Goal: Task Accomplishment & Management: Use online tool/utility

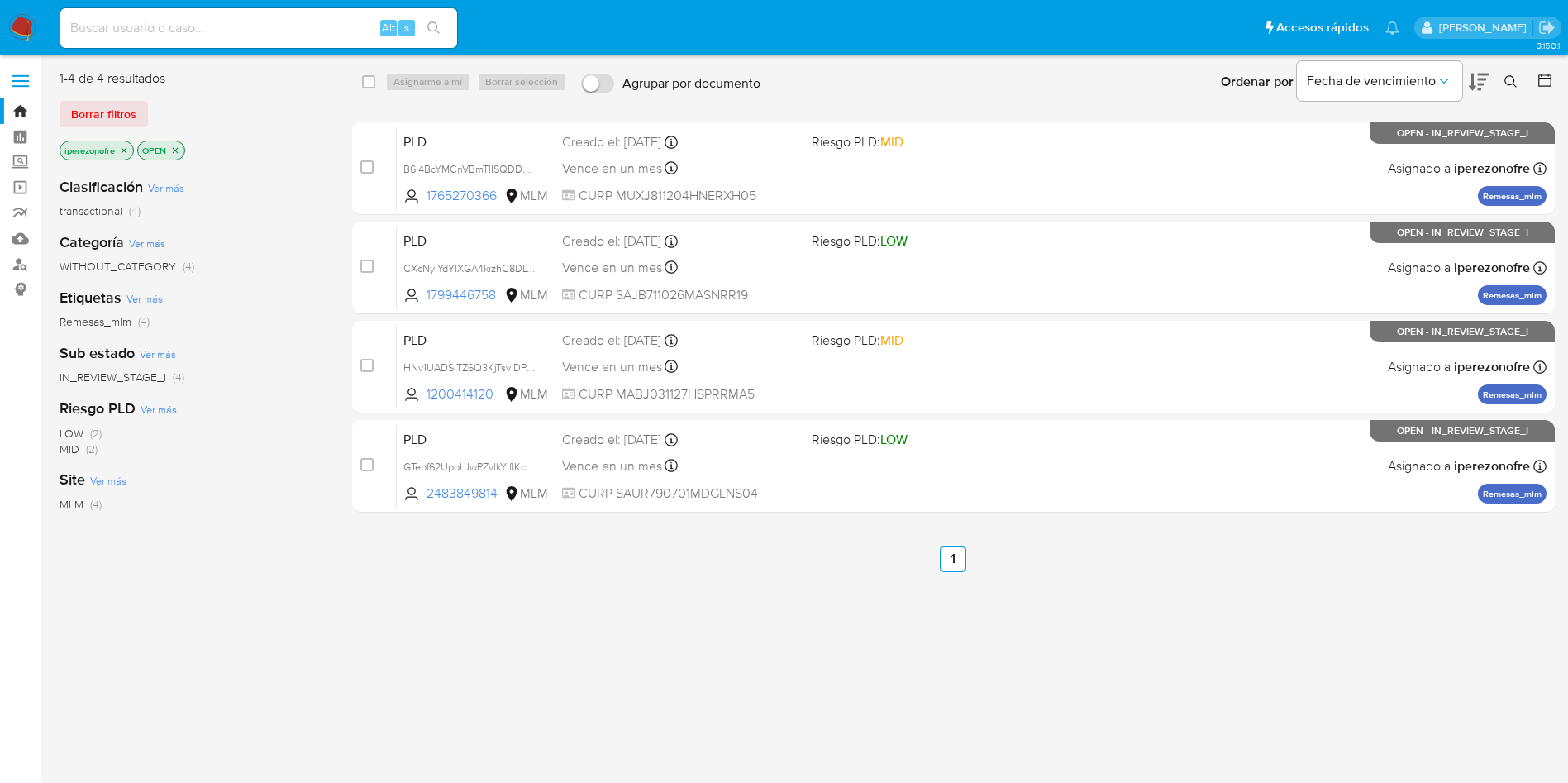
click at [178, 30] on input at bounding box center [258, 28] width 397 height 22
paste input "567318054"
type input "567318054"
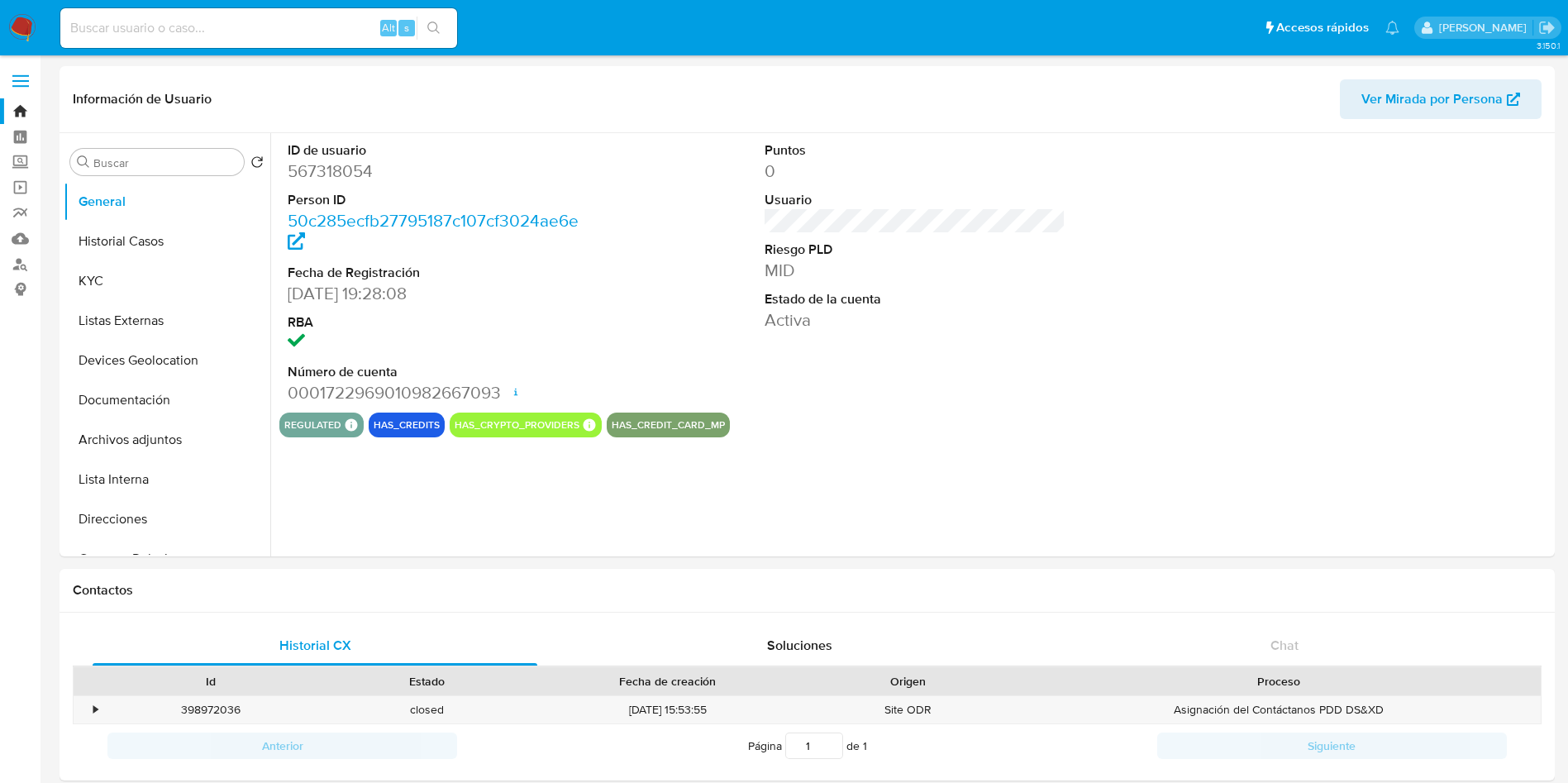
select select "10"
click at [141, 247] on button "Historial Casos" at bounding box center [160, 242] width 193 height 40
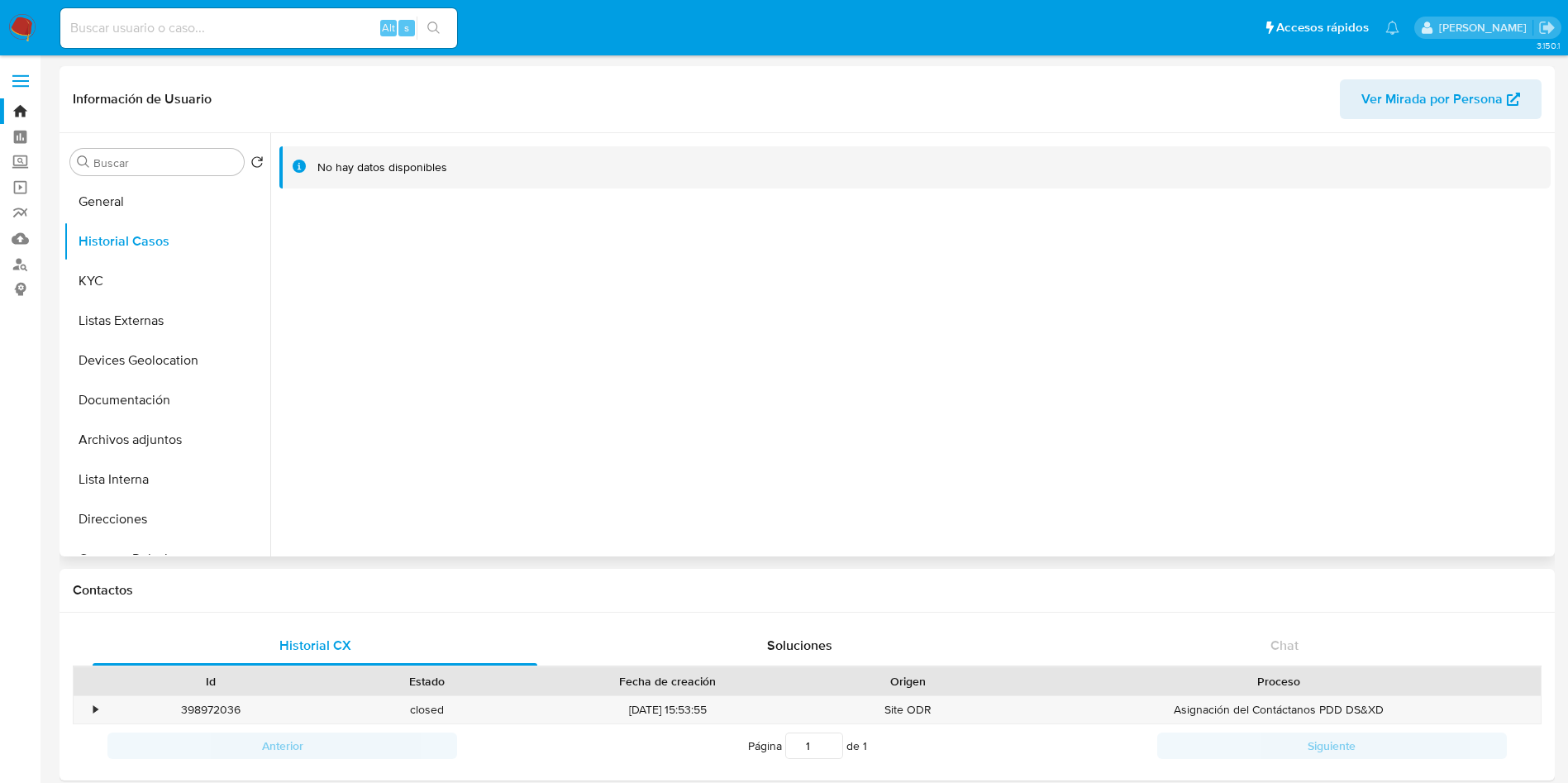
click at [809, 504] on div at bounding box center [911, 345] width 1281 height 423
click at [647, 382] on div at bounding box center [911, 345] width 1281 height 423
click at [139, 207] on button "General" at bounding box center [160, 202] width 193 height 40
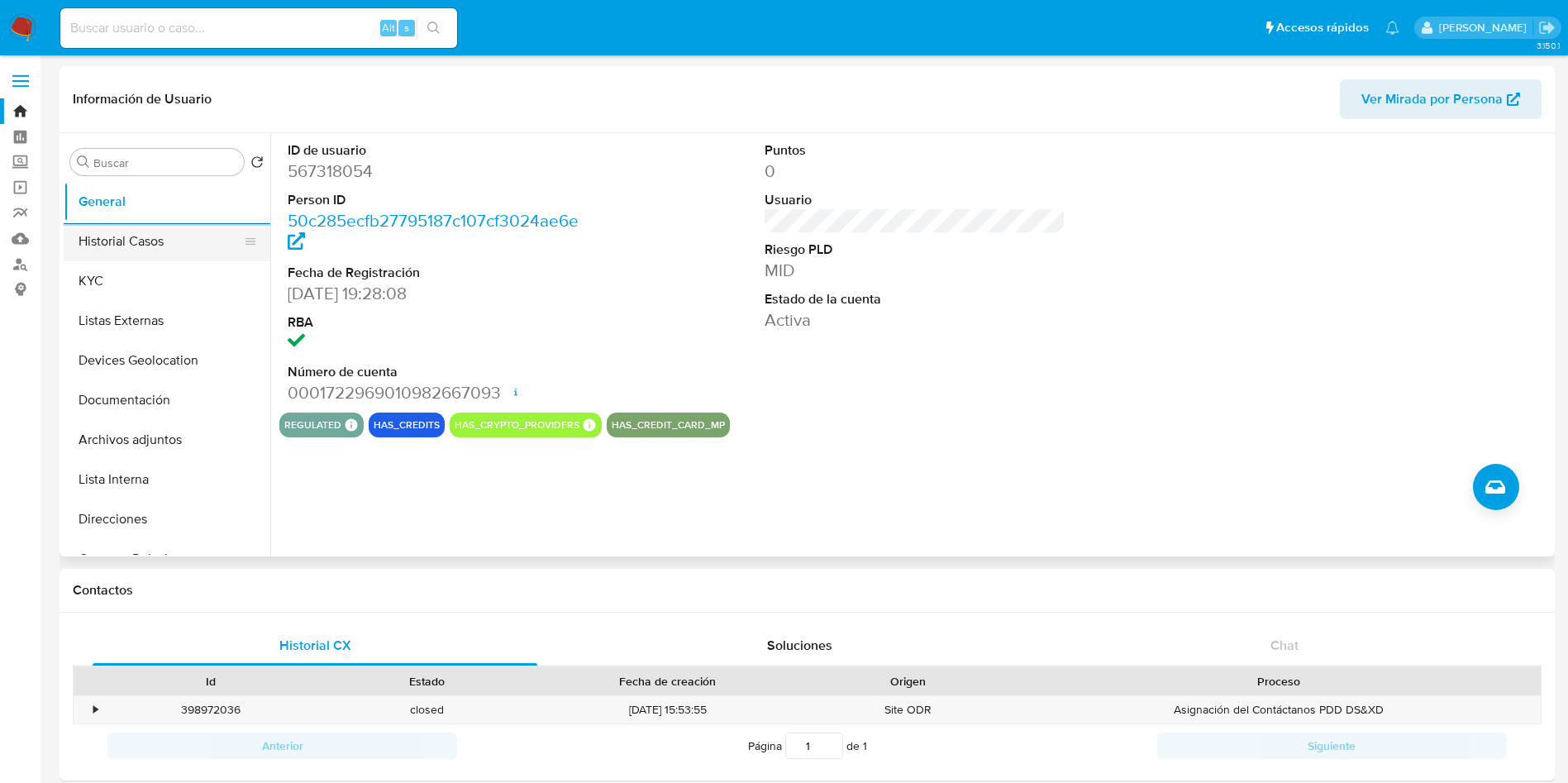
click at [117, 256] on button "Historial Casos" at bounding box center [160, 242] width 193 height 40
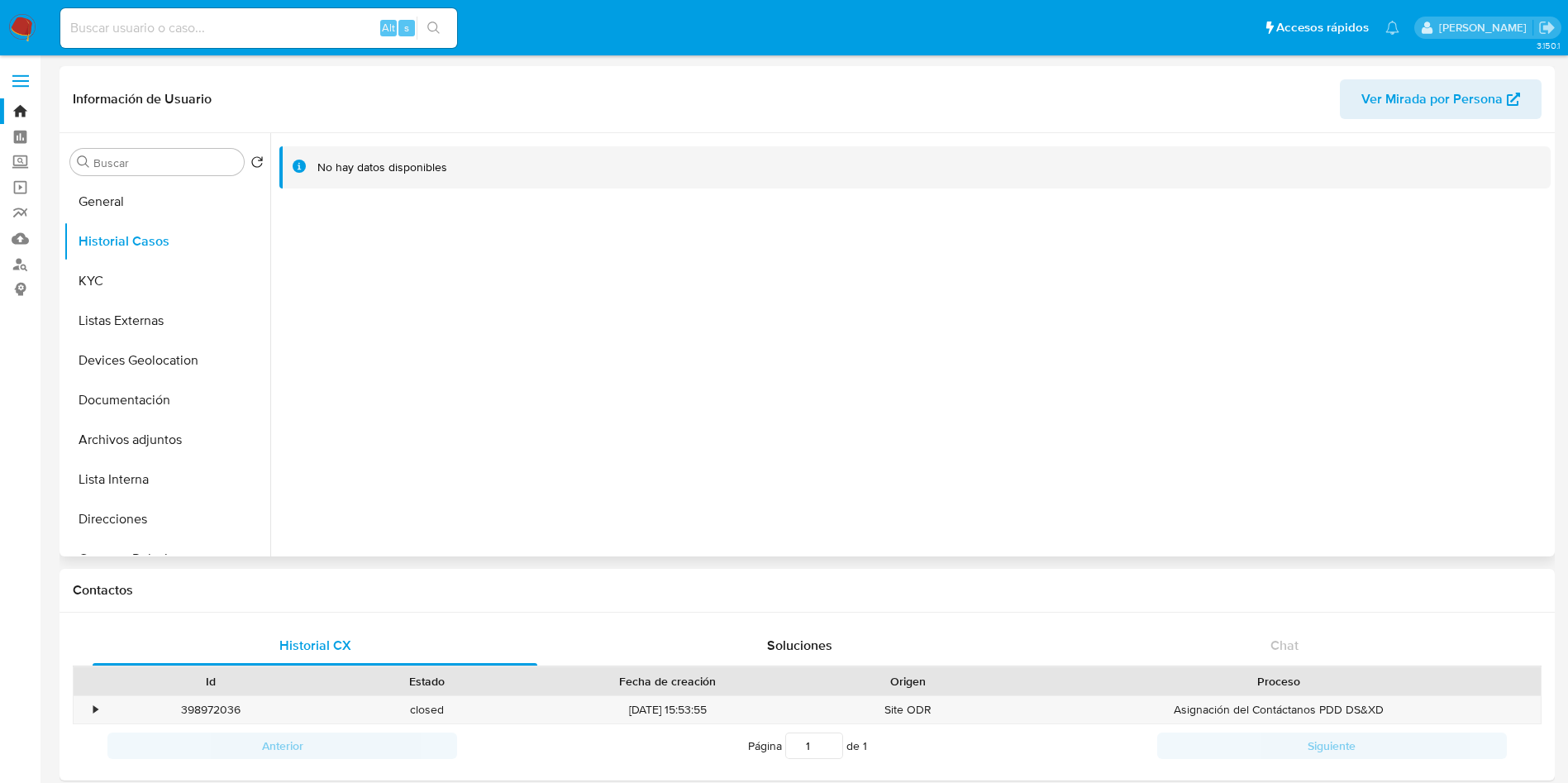
click at [776, 362] on div at bounding box center [911, 345] width 1281 height 423
click at [128, 270] on button "KYC" at bounding box center [160, 281] width 193 height 40
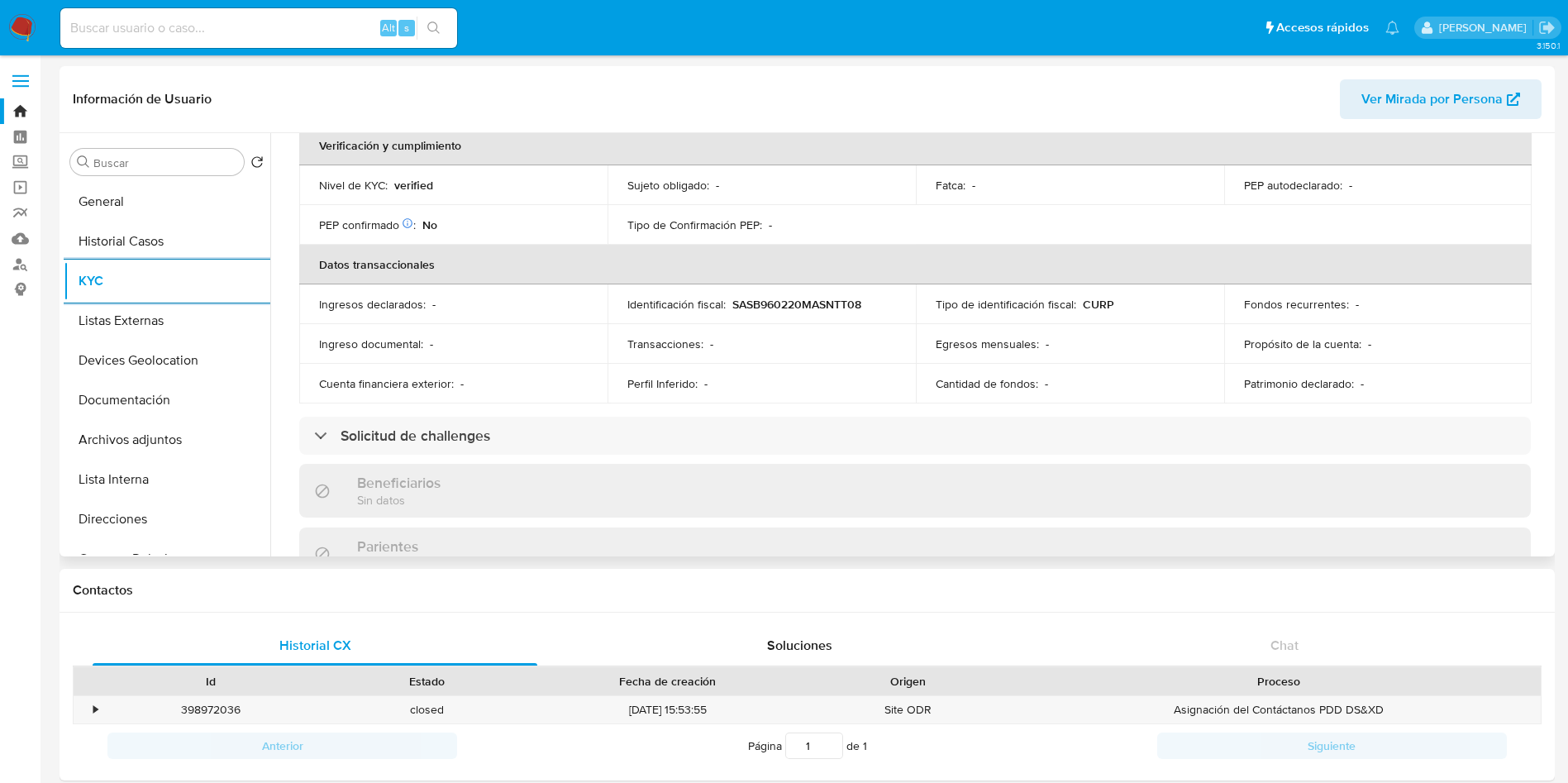
scroll to position [372, 0]
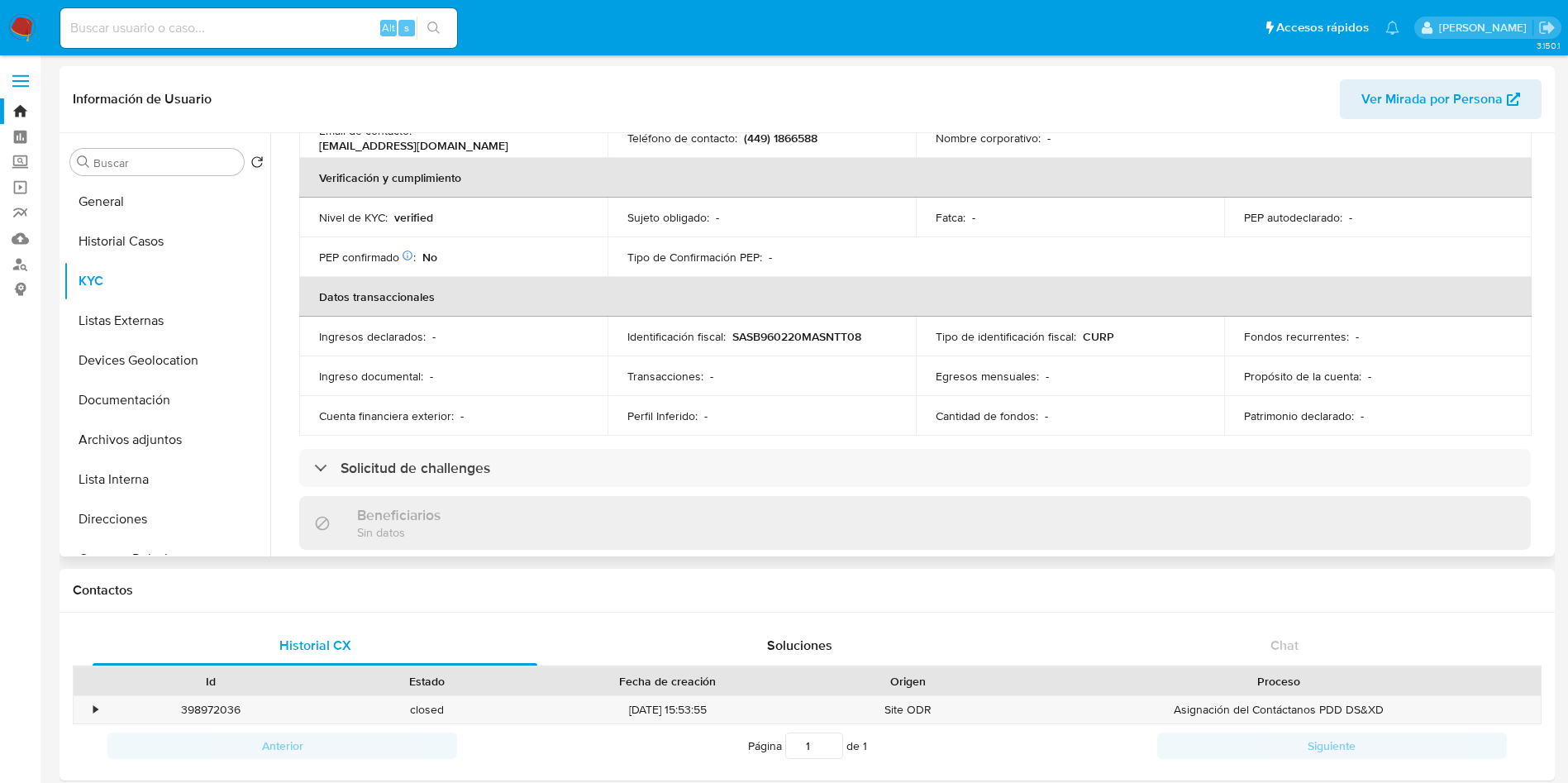
drag, startPoint x: 1549, startPoint y: 283, endPoint x: 1547, endPoint y: 295, distance: 12.2
click at [1547, 295] on div "Buscar Volver al orden por defecto General Historial Casos KYC Listas Externas …" at bounding box center [807, 345] width 1496 height 423
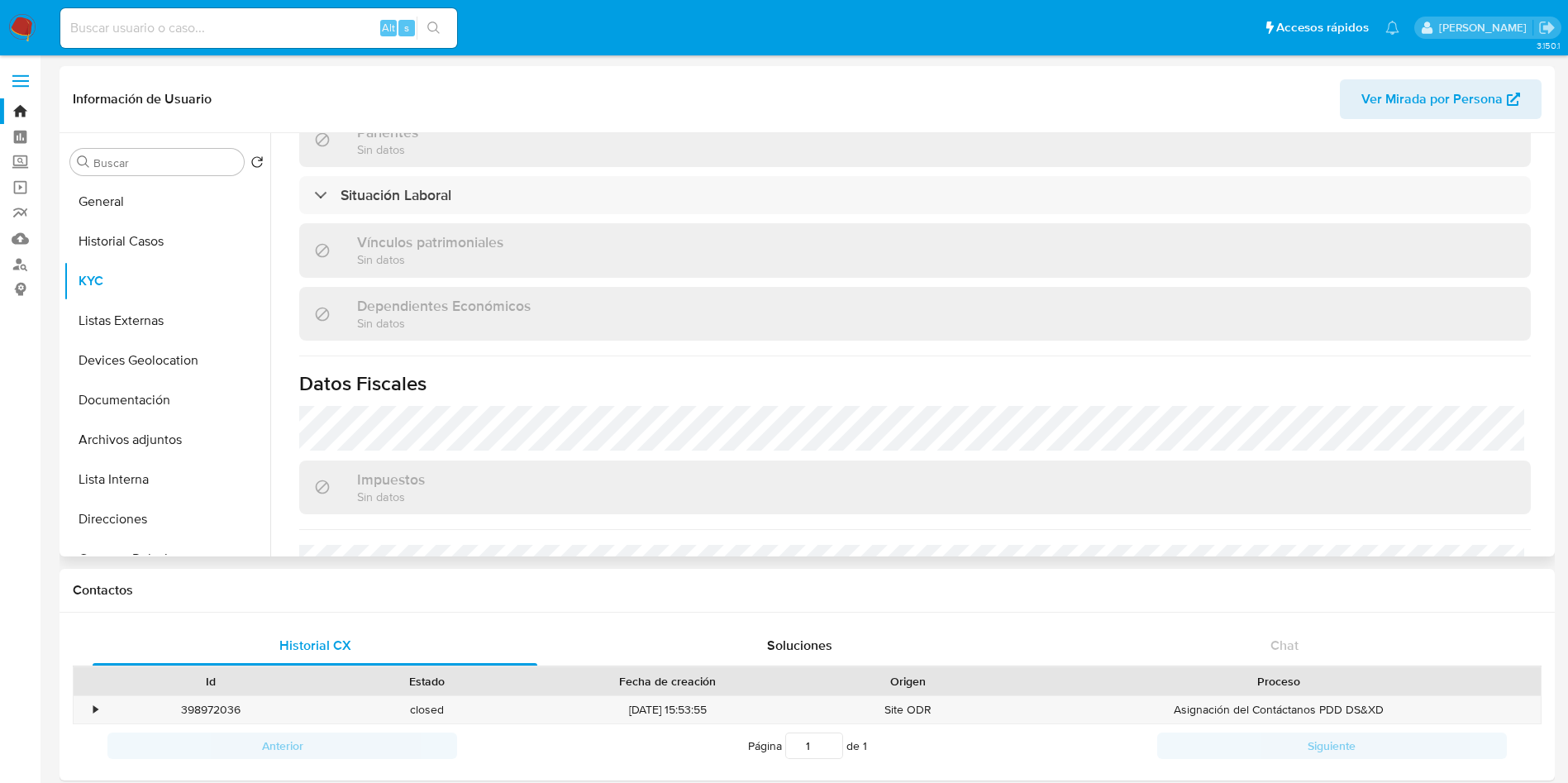
scroll to position [780, 0]
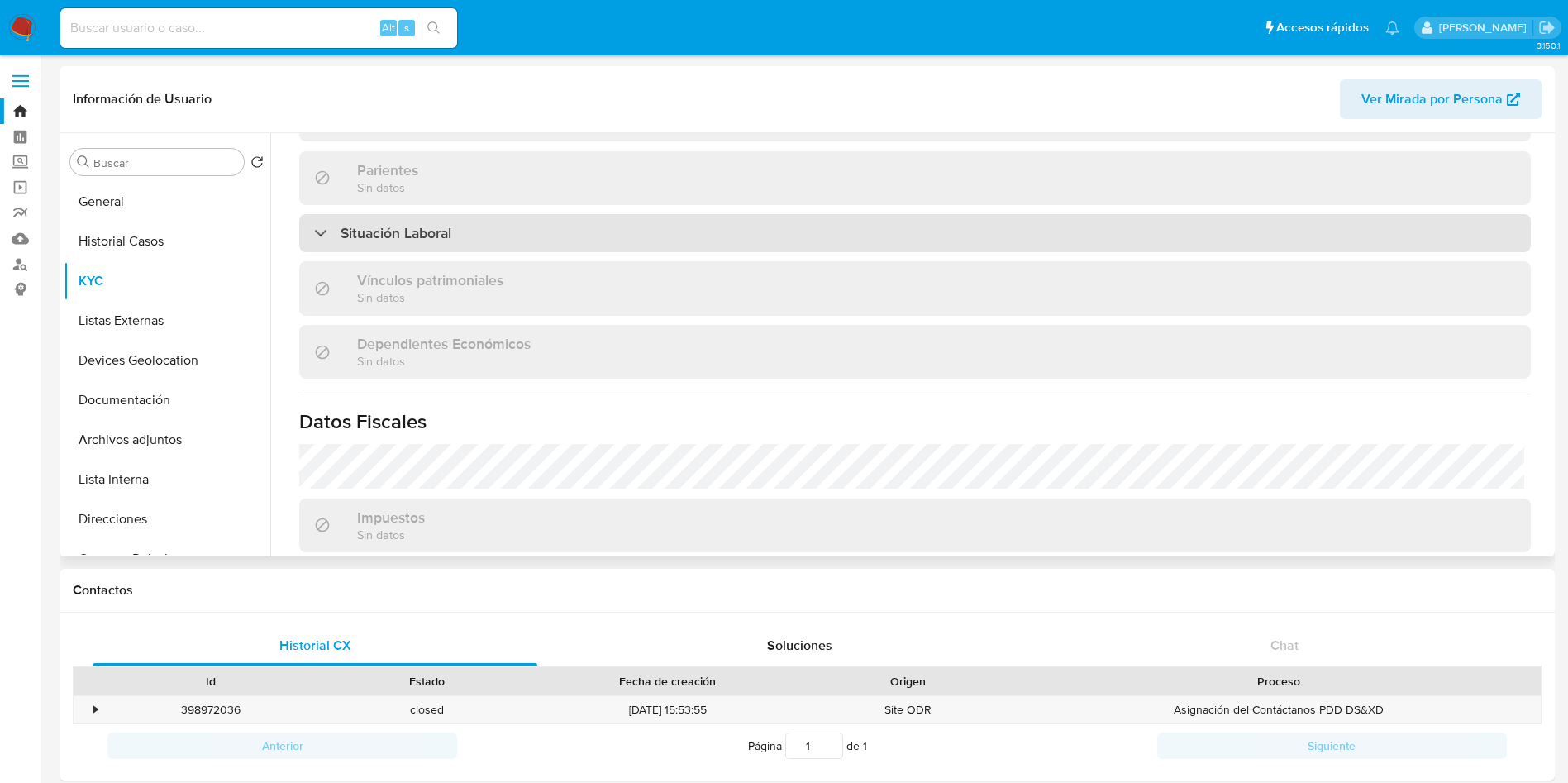
click at [468, 238] on div "Situación Laboral" at bounding box center [915, 233] width 1232 height 38
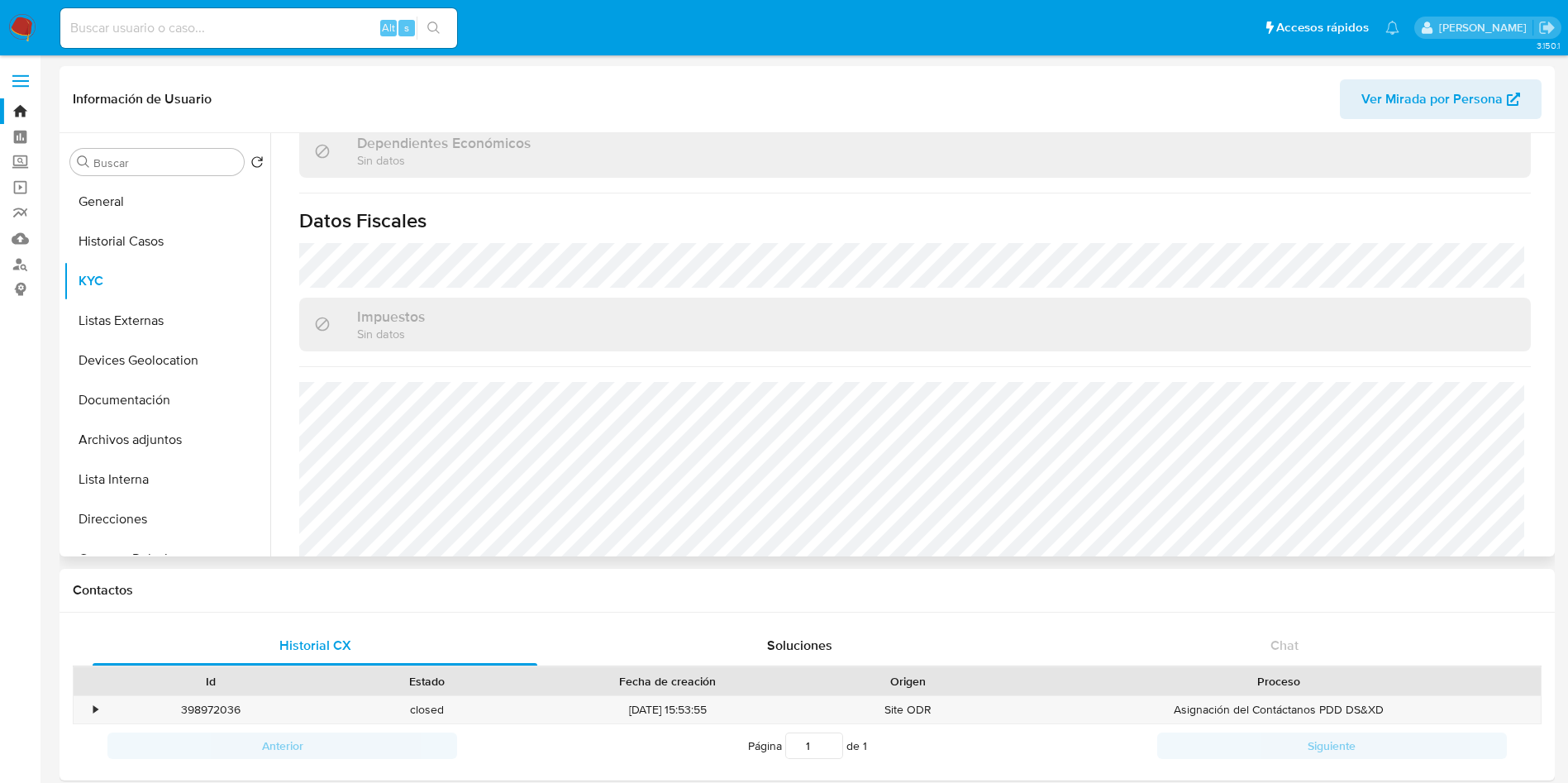
scroll to position [1247, 0]
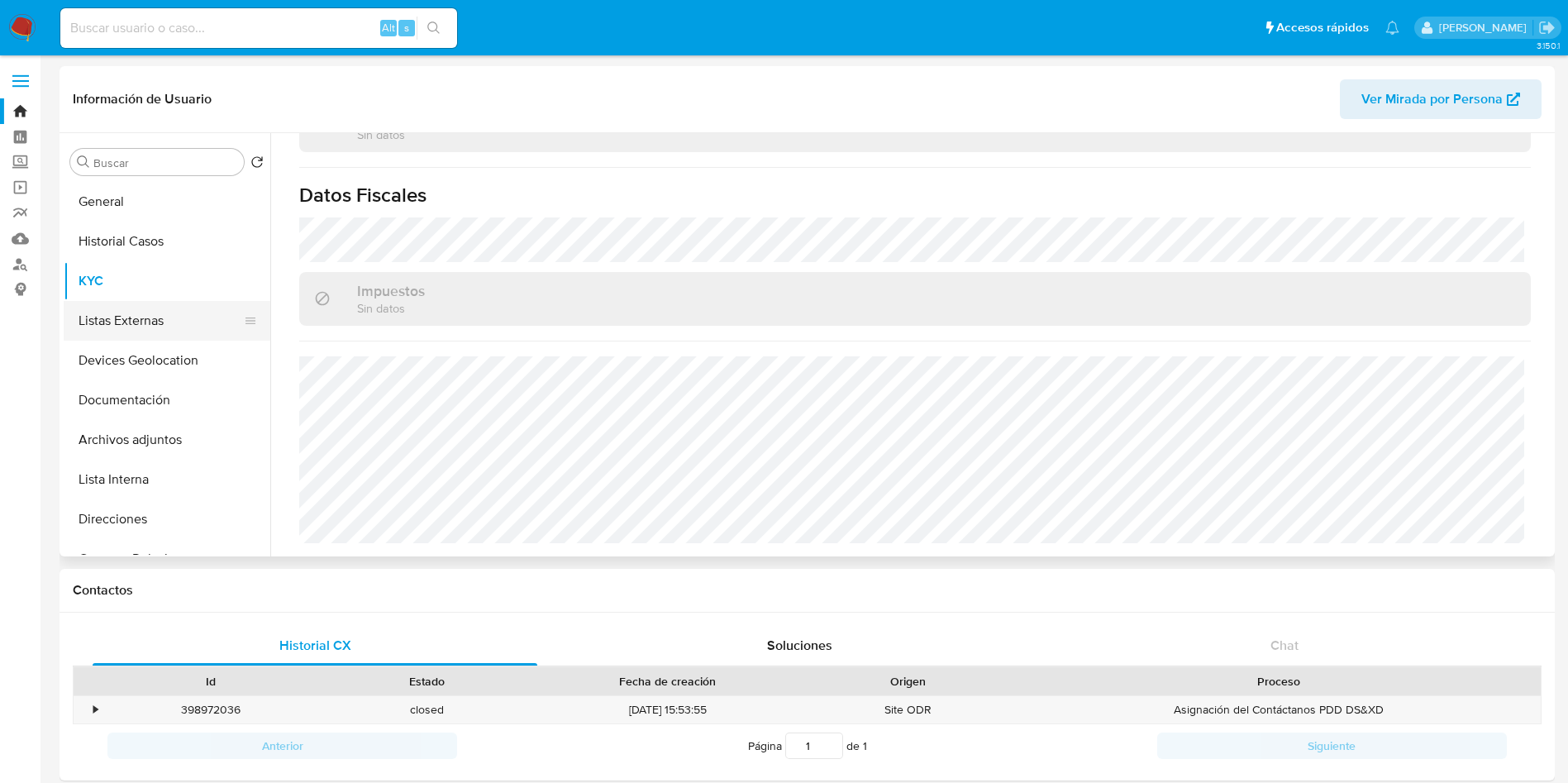
click at [142, 318] on button "Listas Externas" at bounding box center [160, 321] width 193 height 40
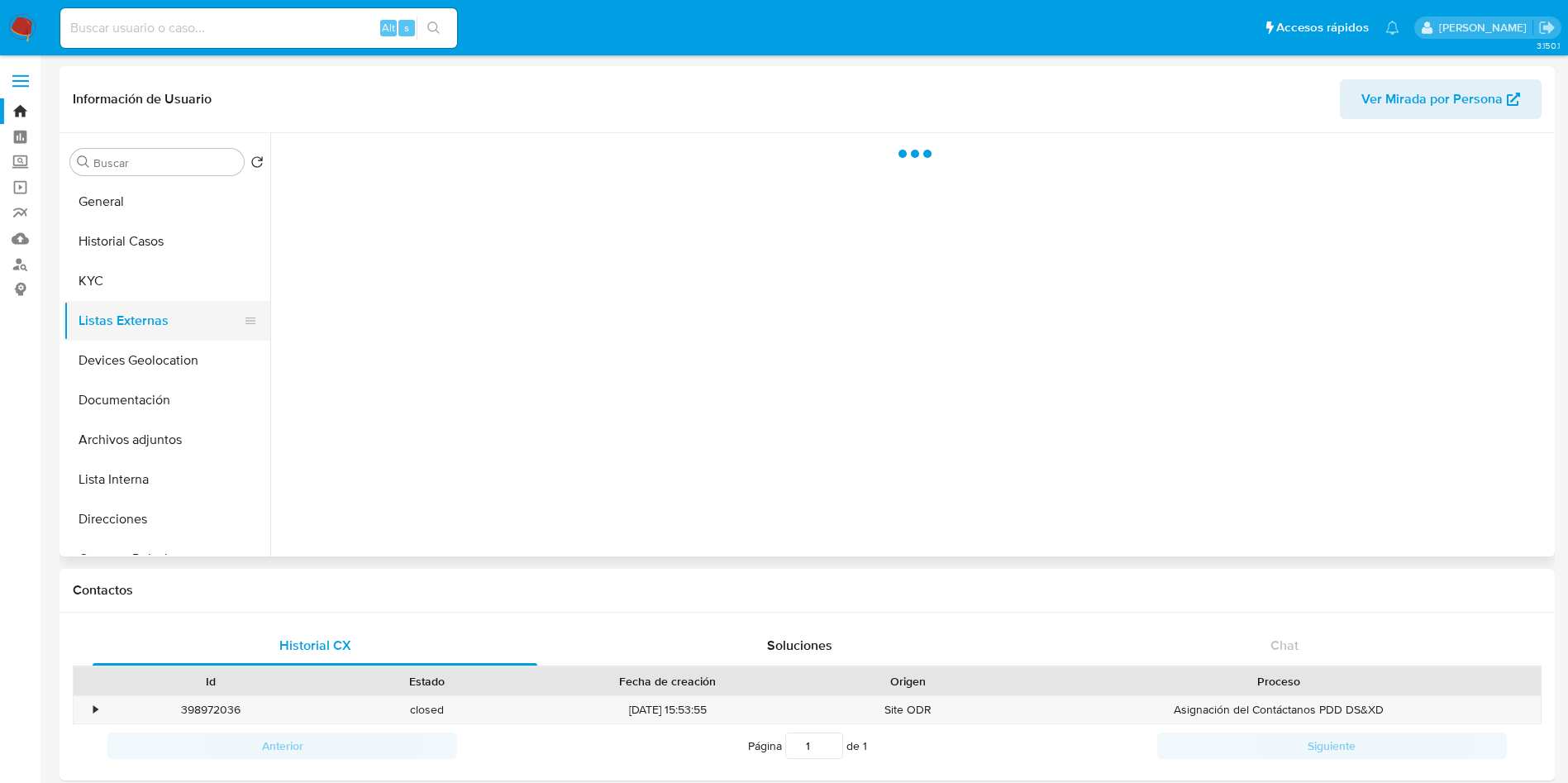
scroll to position [0, 0]
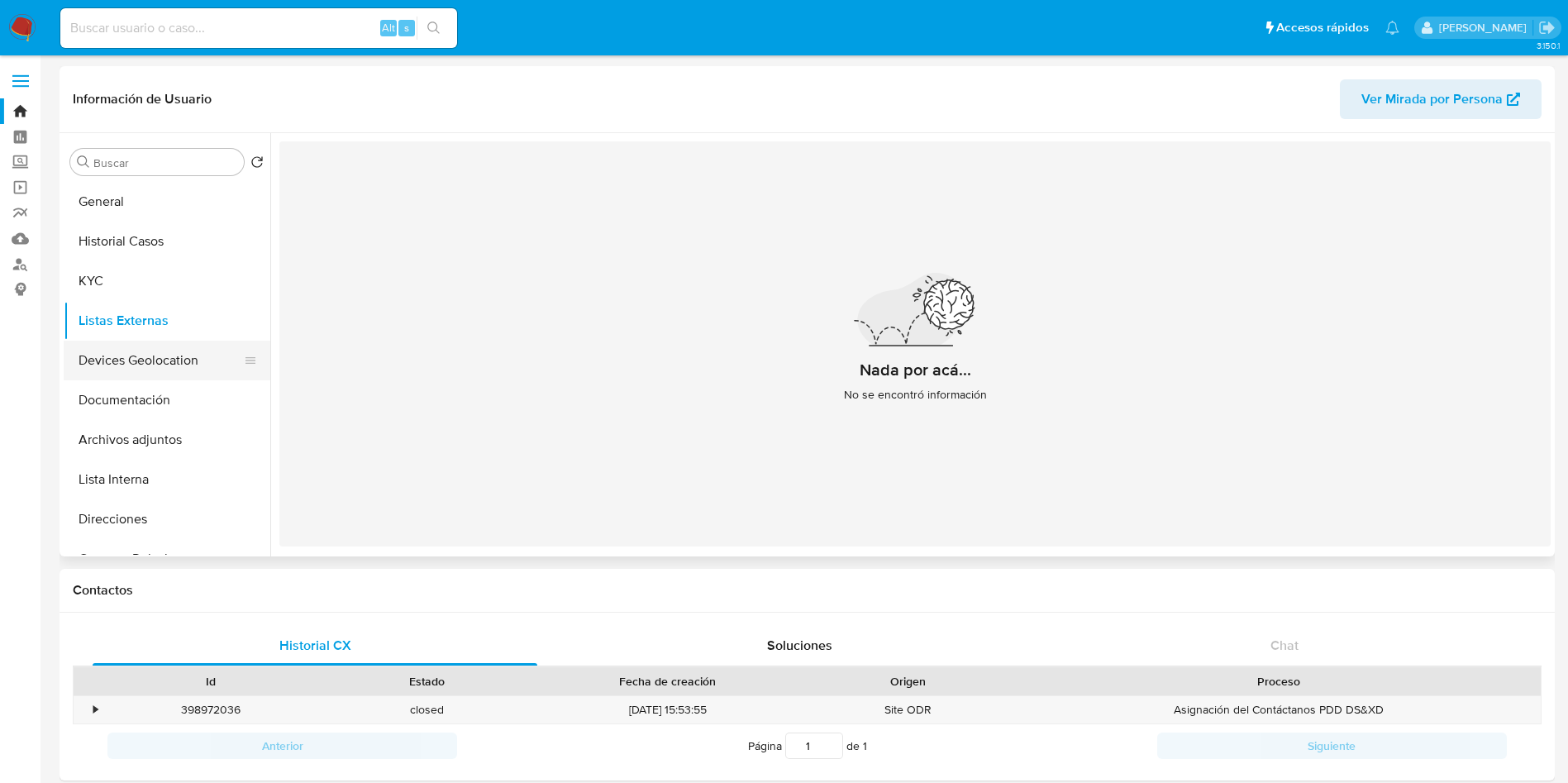
click at [118, 358] on button "Devices Geolocation" at bounding box center [160, 360] width 193 height 40
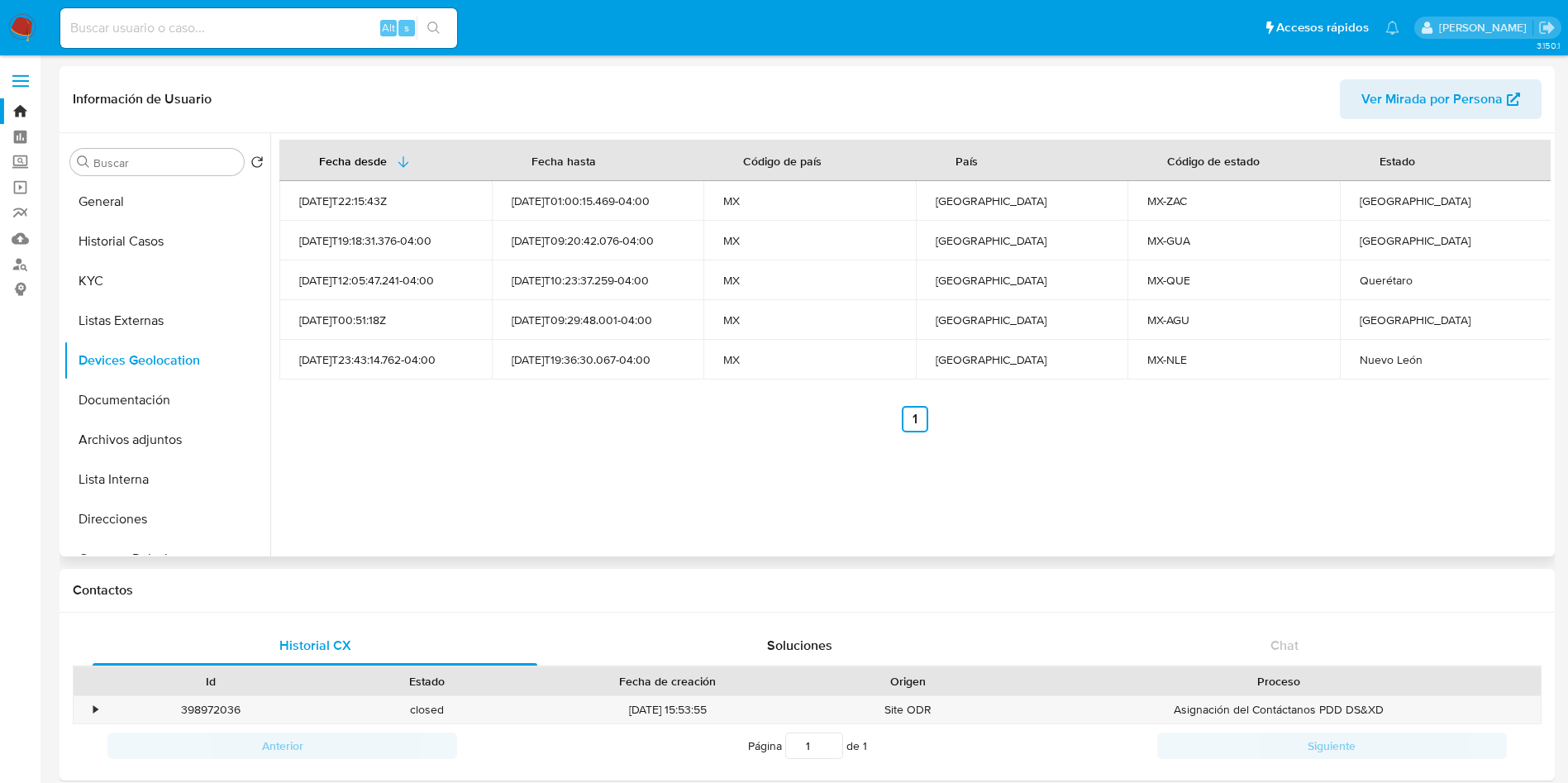
click at [533, 513] on div "Fecha desde Fecha hasta Código de país País Código de estado Estado 2021-12-10T…" at bounding box center [911, 345] width 1281 height 423
click at [137, 209] on button "General" at bounding box center [160, 202] width 193 height 40
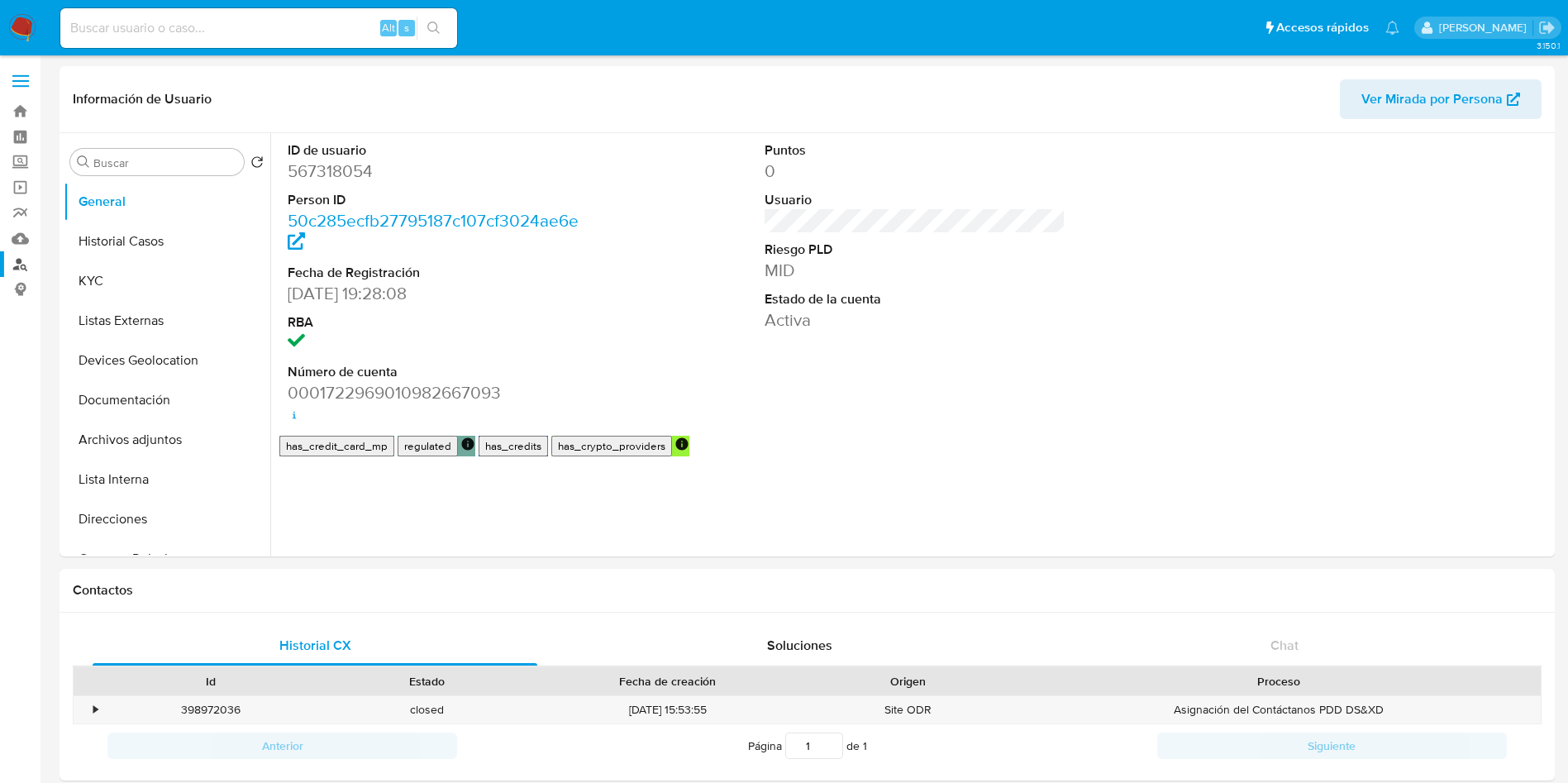
select select "10"
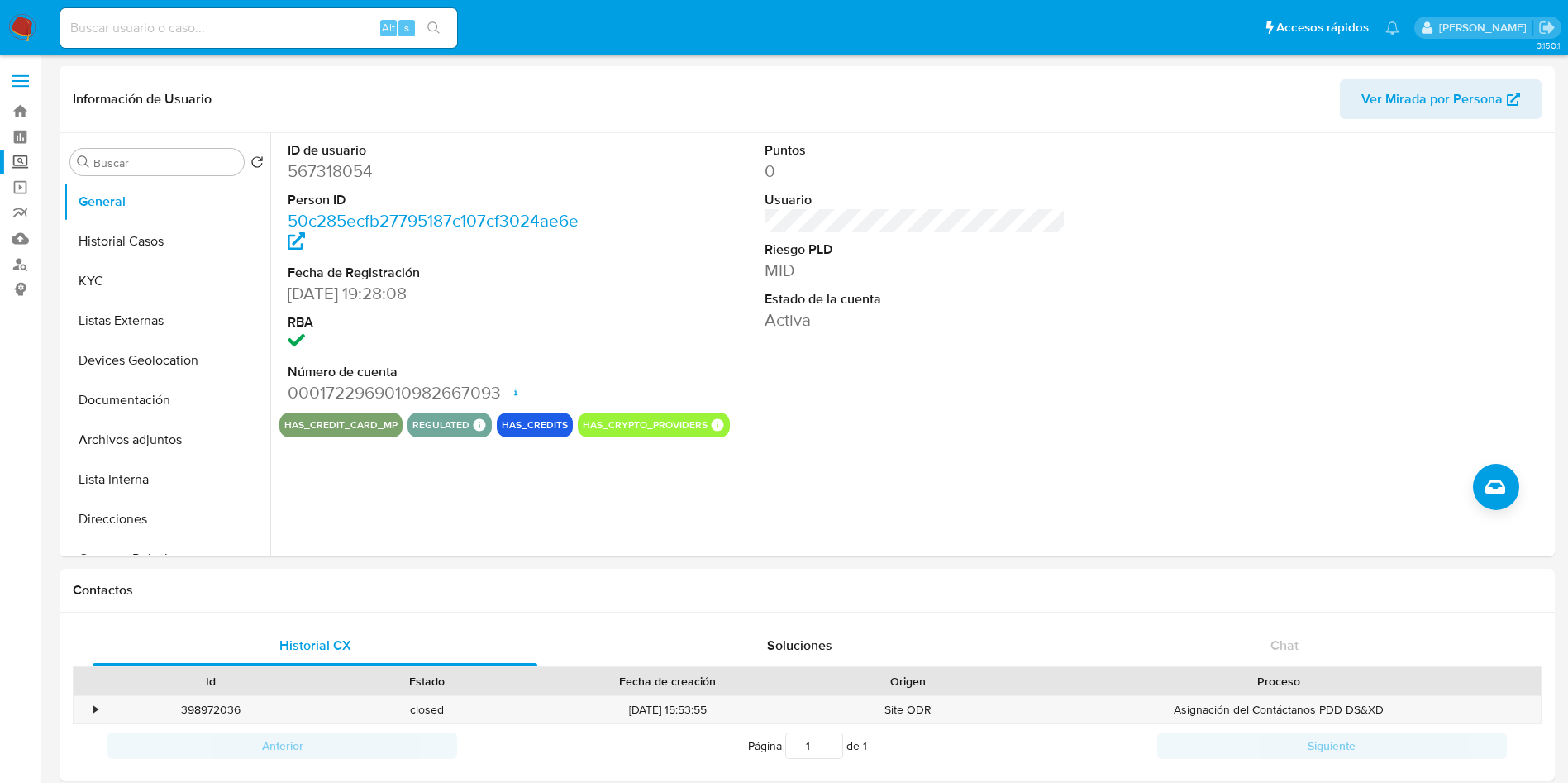
click at [25, 157] on label "Screening" at bounding box center [98, 162] width 197 height 25
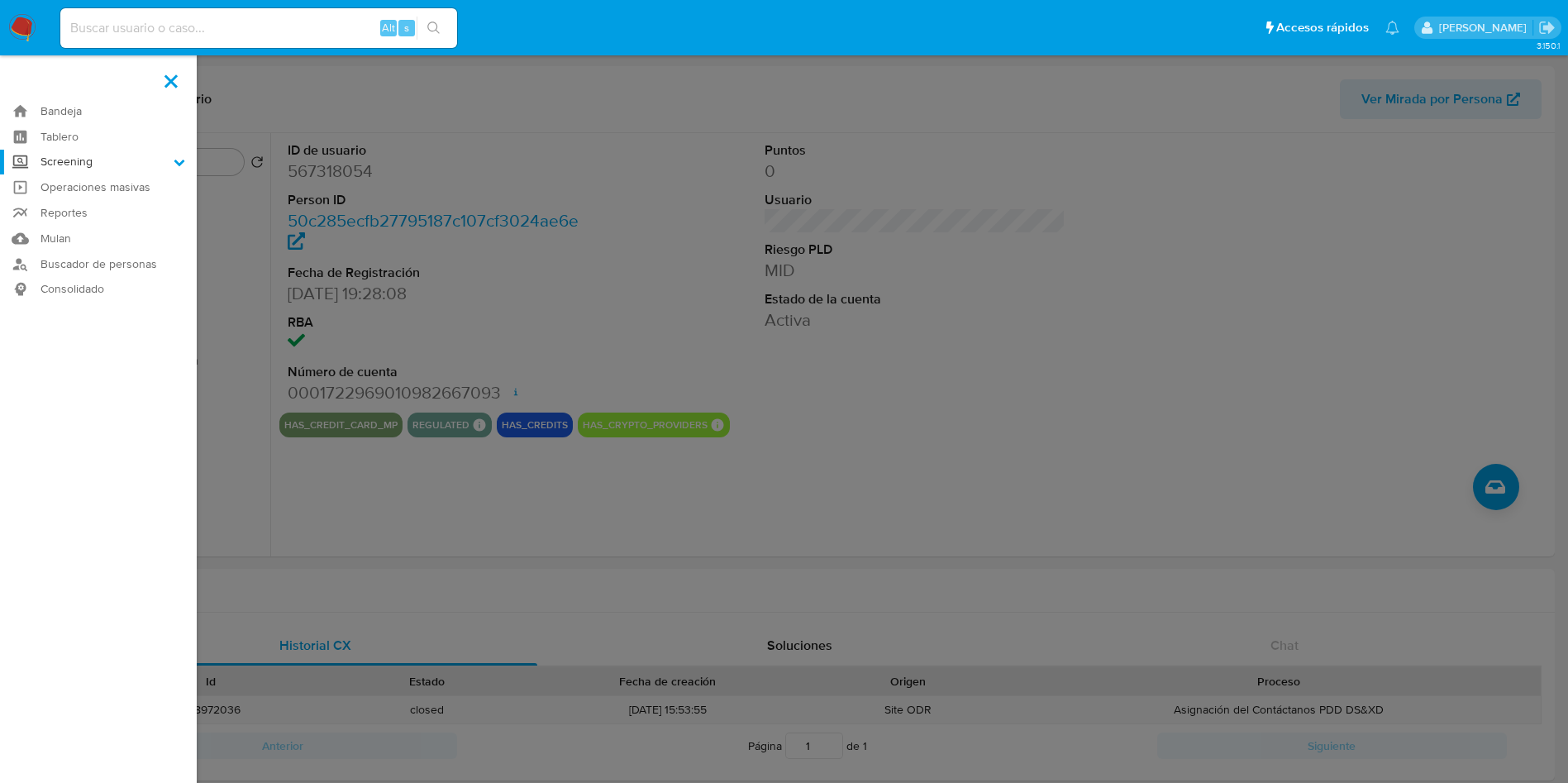
click at [0, 0] on input "Screening" at bounding box center [0, 0] width 0 height 0
click at [83, 224] on link "Herramientas" at bounding box center [98, 227] width 197 height 21
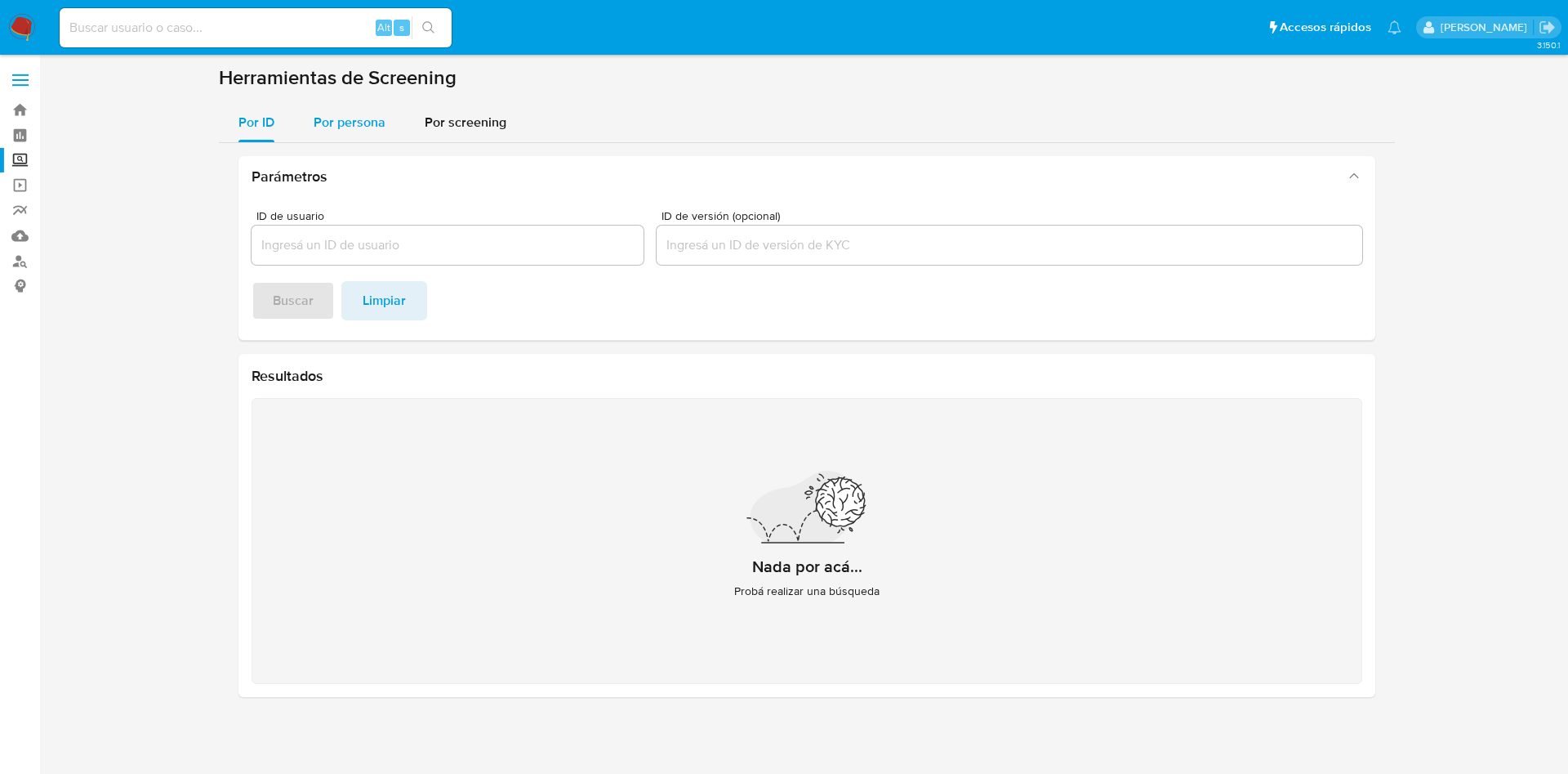
click at [348, 105] on div "Por persona" at bounding box center [350, 123] width 72 height 40
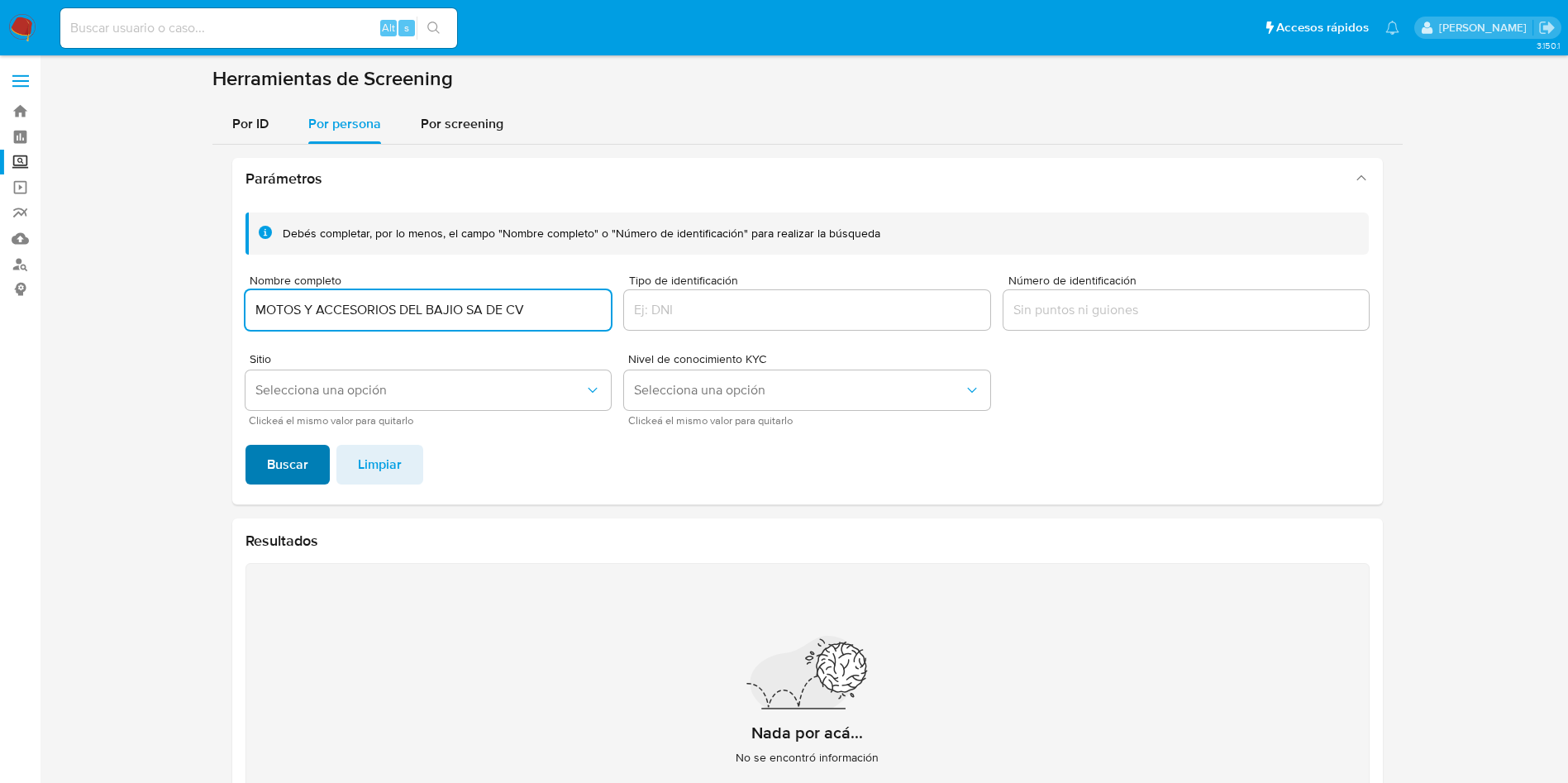
click at [291, 461] on span "Buscar" at bounding box center [288, 465] width 42 height 37
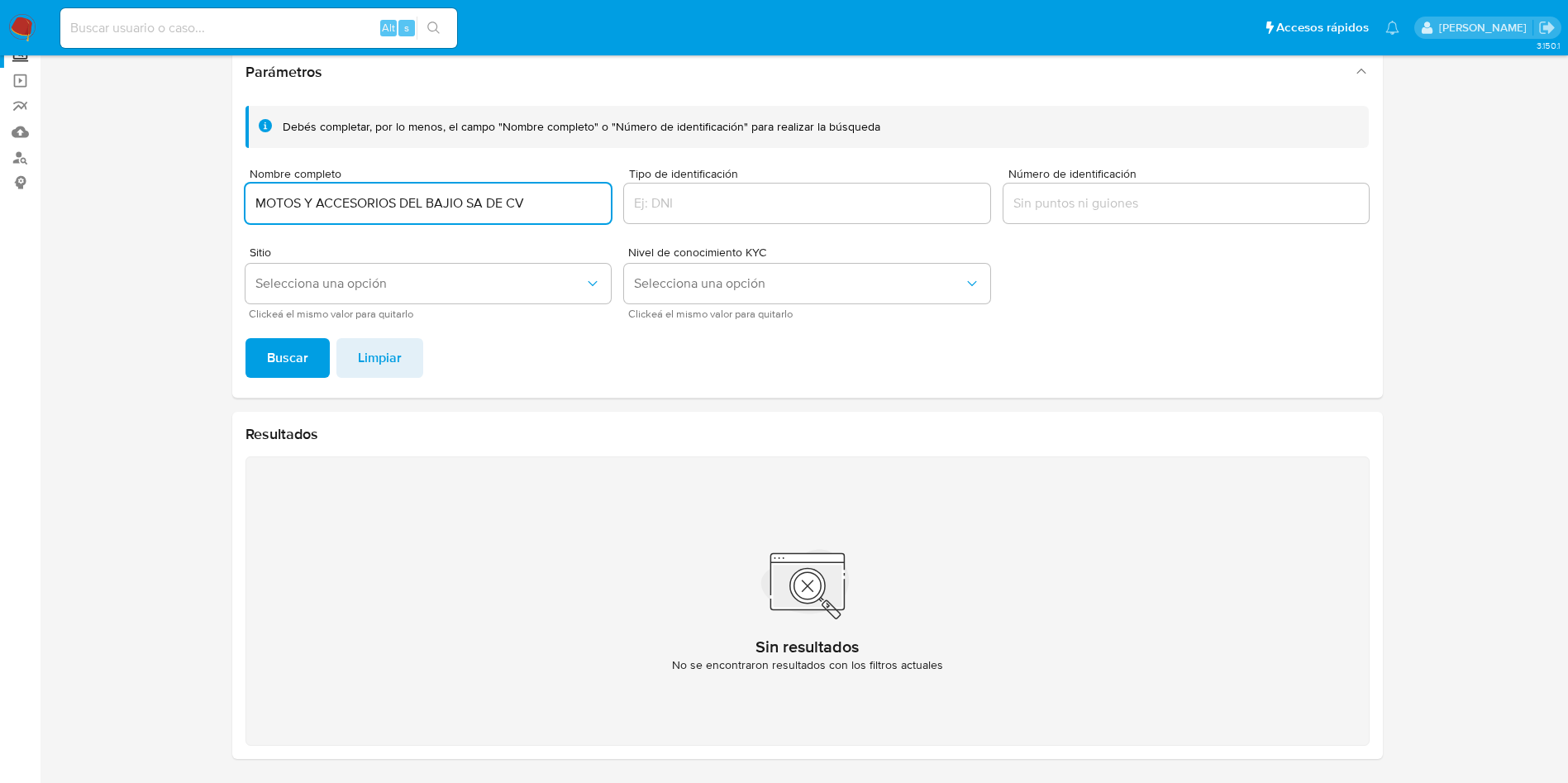
drag, startPoint x: 556, startPoint y: 197, endPoint x: 465, endPoint y: 199, distance: 91.0
click at [465, 199] on input "MOTOS Y ACCESORIOS DEL BAJIO SA DE CV" at bounding box center [428, 203] width 366 height 22
type input "MOTOS Y ACCESORIOS DEL BAJIO"
click at [268, 362] on span "Buscar" at bounding box center [288, 358] width 42 height 37
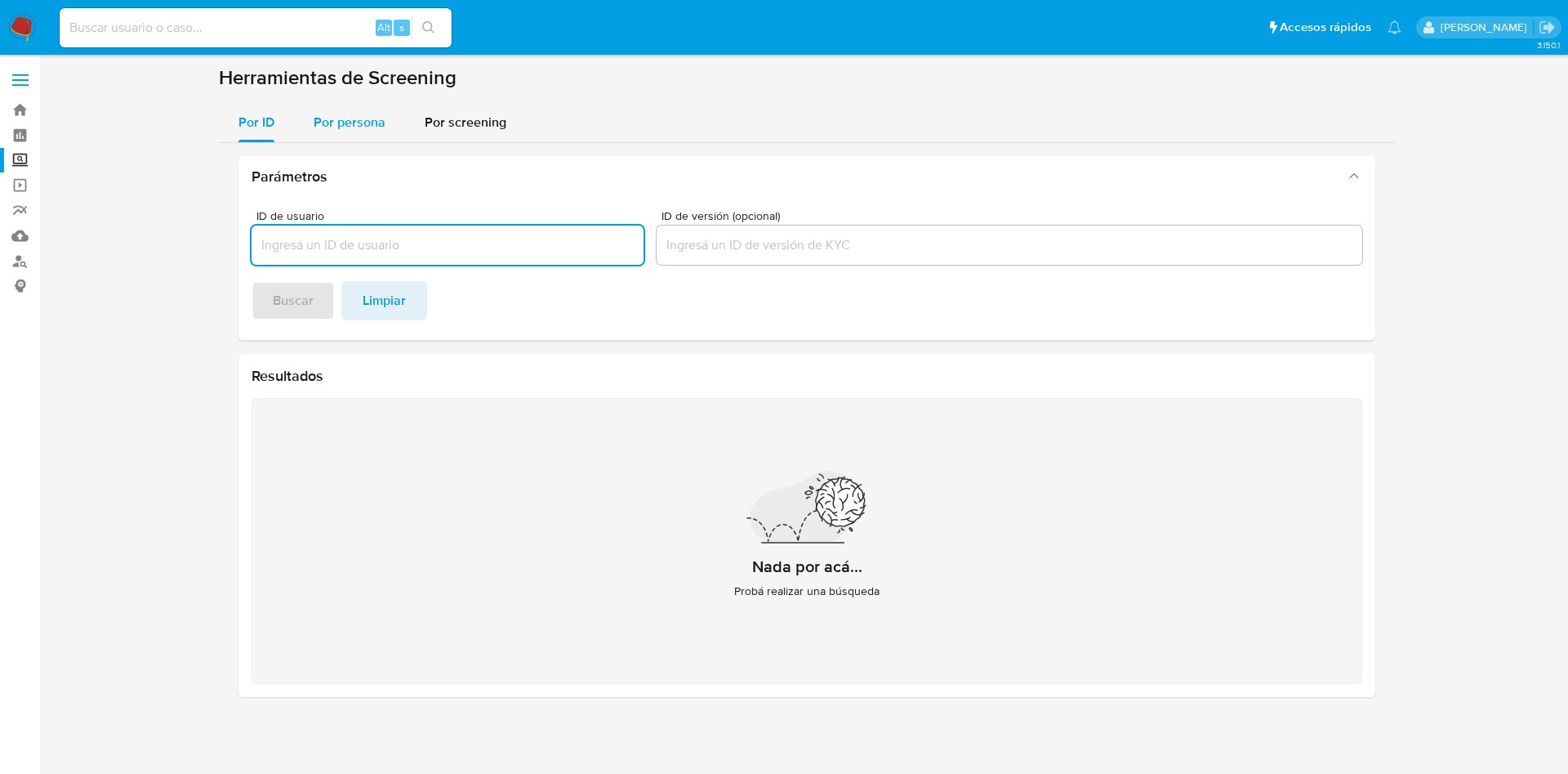
click at [340, 111] on div "Por persona" at bounding box center [350, 123] width 72 height 40
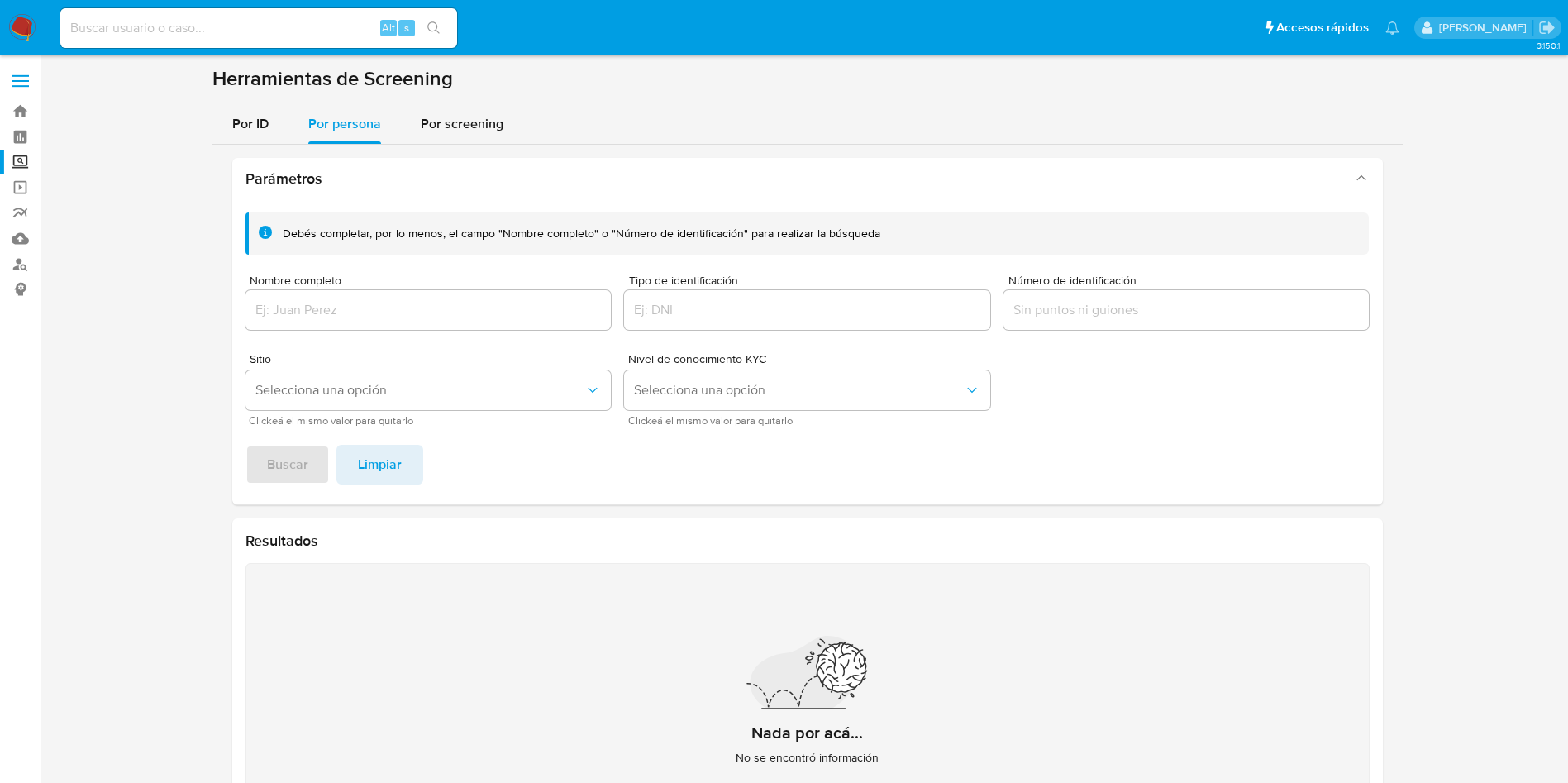
click at [424, 296] on div at bounding box center [428, 310] width 366 height 40
click at [439, 304] on input "Nombre completo" at bounding box center [428, 310] width 366 height 22
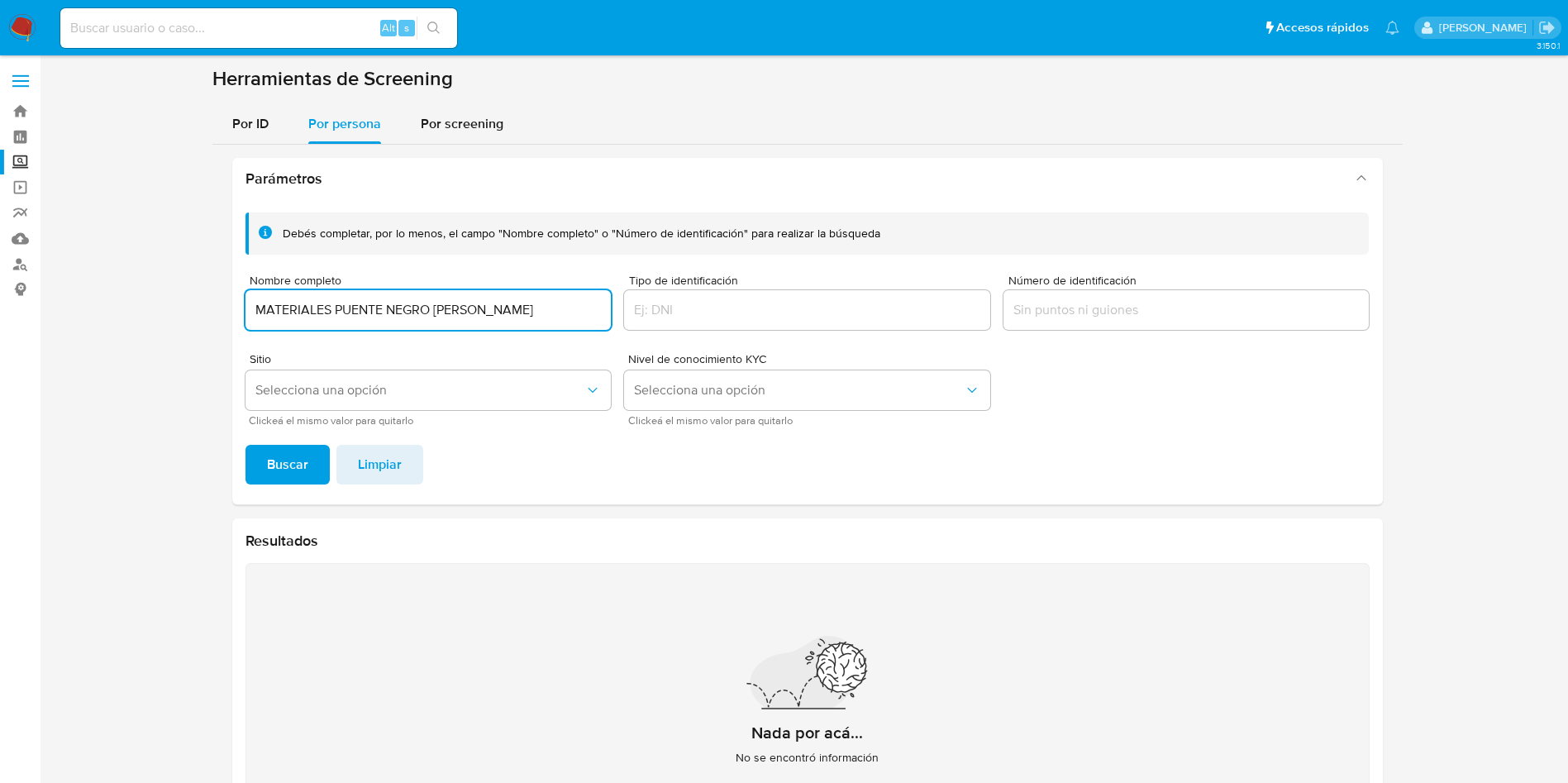
type input "MATERIALES PUENTE NEGRO [PERSON_NAME]"
click at [245, 445] on button "Buscar" at bounding box center [287, 465] width 84 height 40
